Goal: Information Seeking & Learning: Learn about a topic

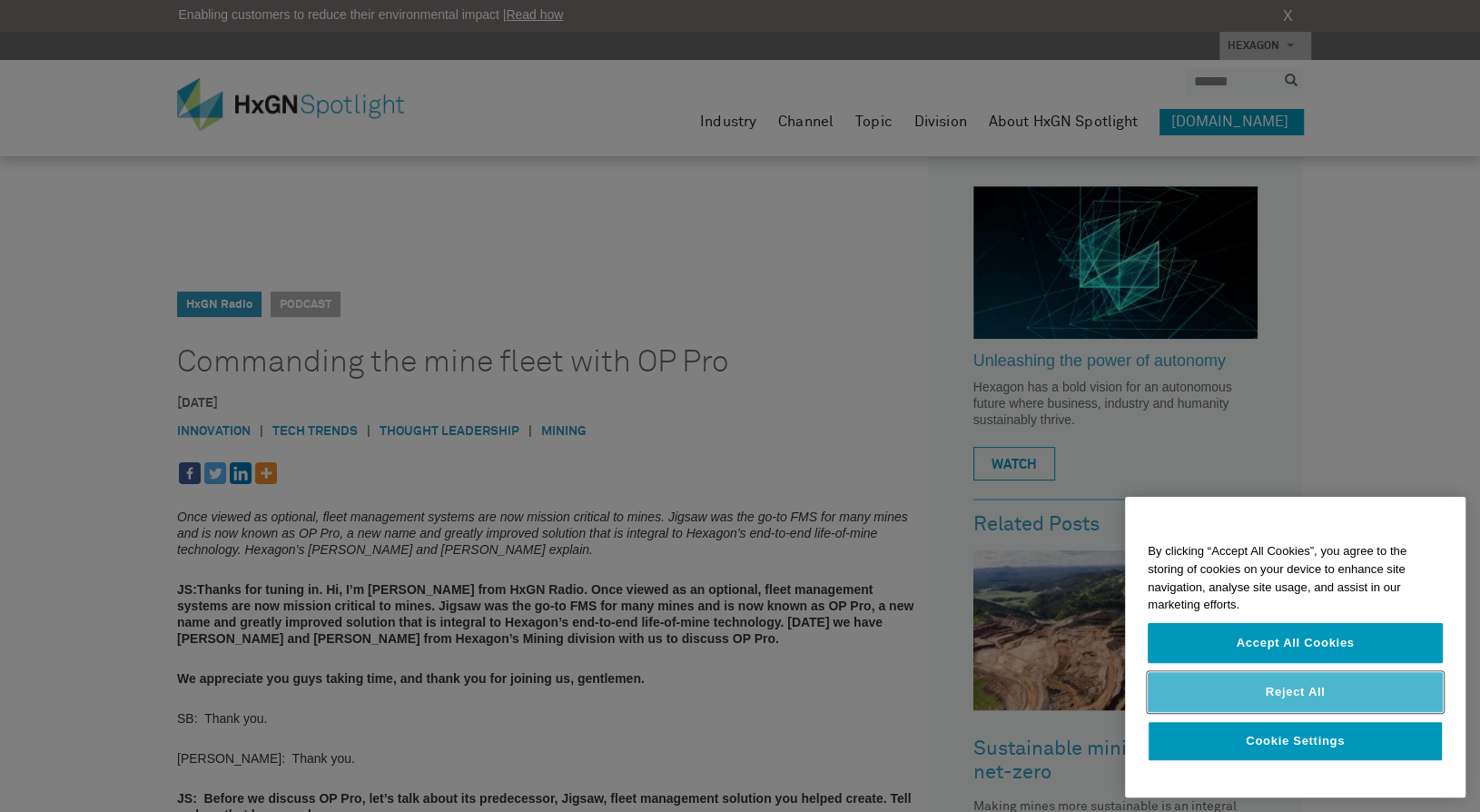
click at [1307, 697] on button "Reject All" at bounding box center [1295, 692] width 295 height 40
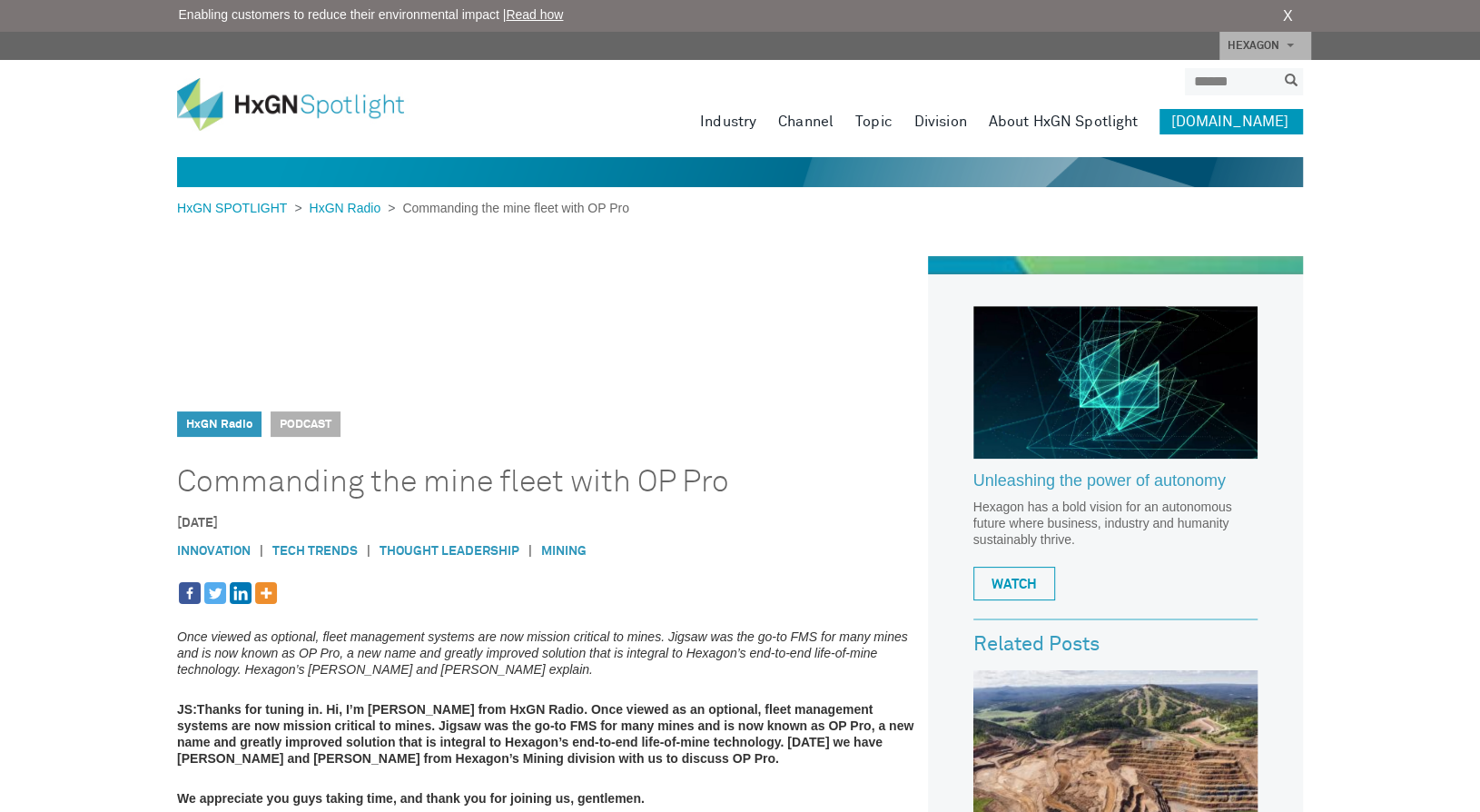
click at [271, 98] on img at bounding box center [304, 104] width 254 height 52
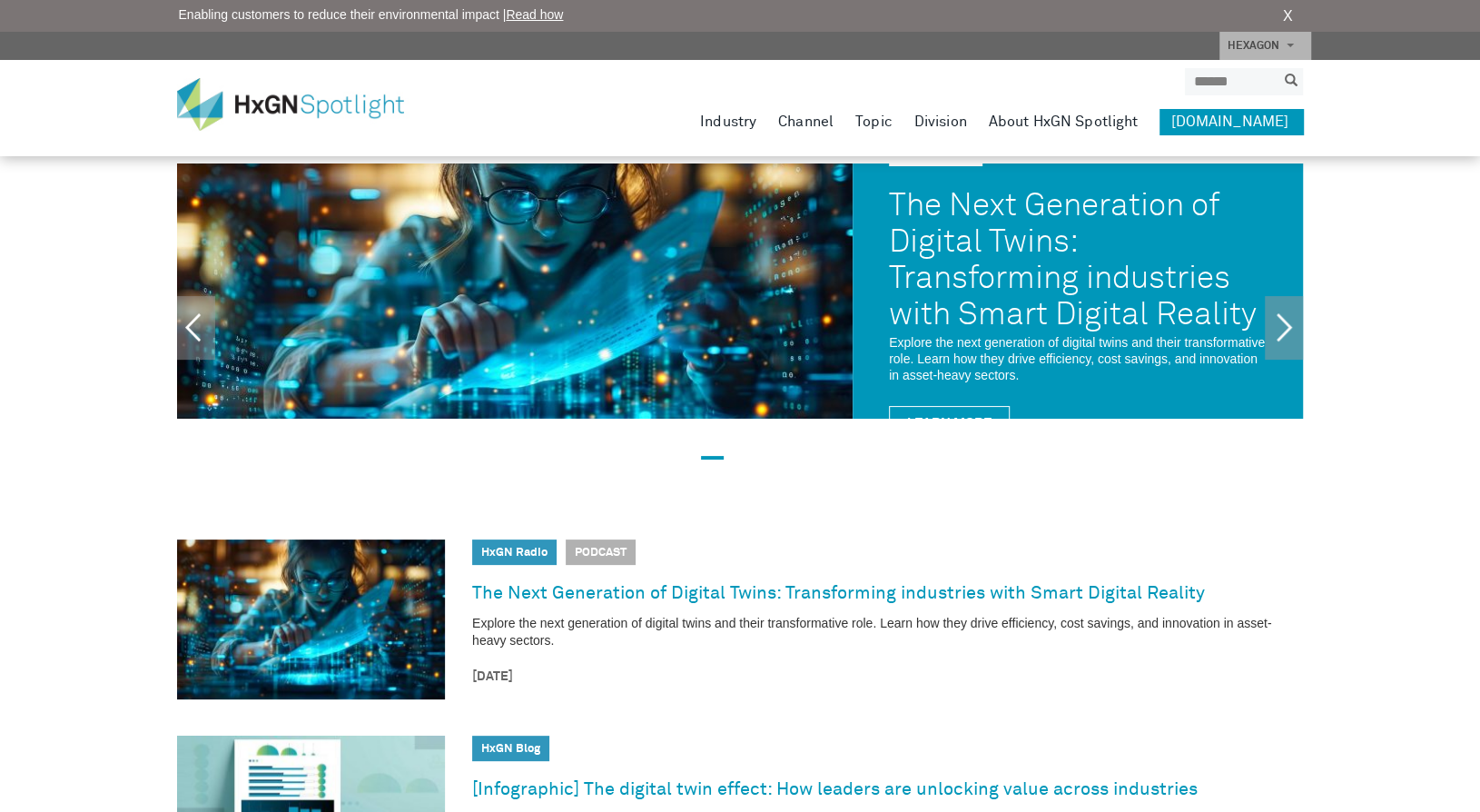
scroll to position [45, 0]
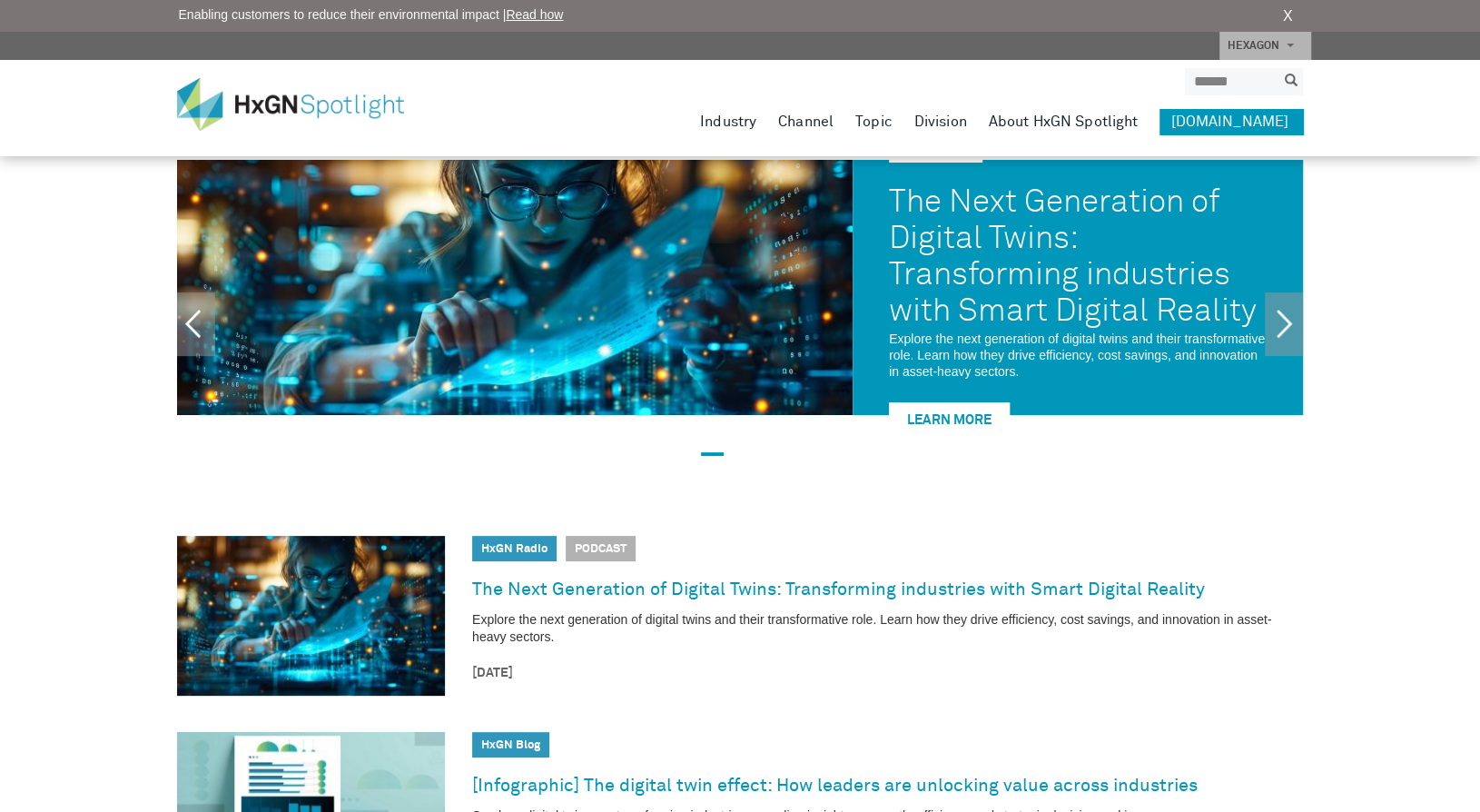
click at [967, 416] on link "Learn More" at bounding box center [949, 419] width 121 height 33
